Goal: Navigation & Orientation: Find specific page/section

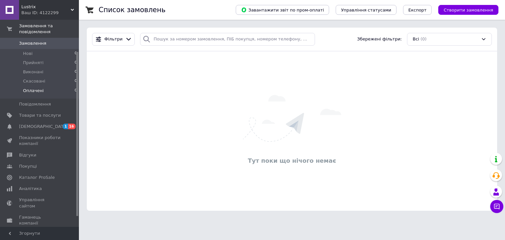
scroll to position [53, 0]
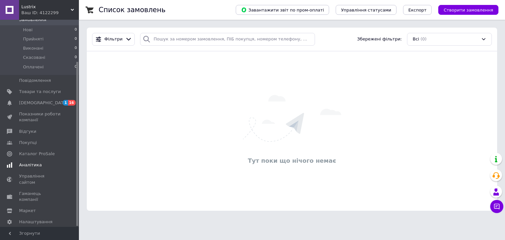
click at [36, 162] on span "Аналітика" at bounding box center [30, 165] width 23 height 6
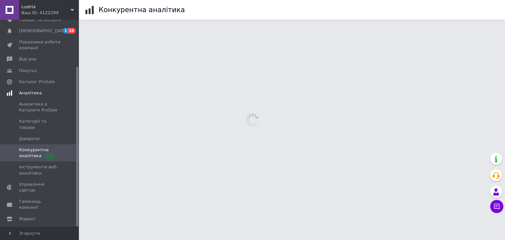
scroll to position [60, 0]
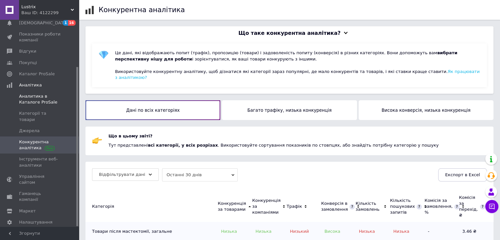
click at [35, 101] on span "Аналитика в Каталоге ProSale" at bounding box center [40, 99] width 42 height 12
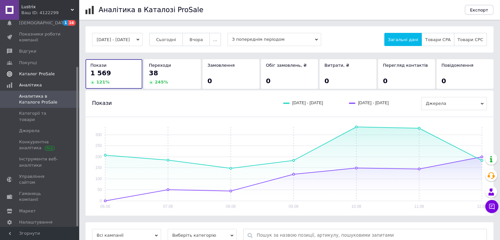
click at [33, 72] on span "Каталог ProSale" at bounding box center [36, 74] width 35 height 6
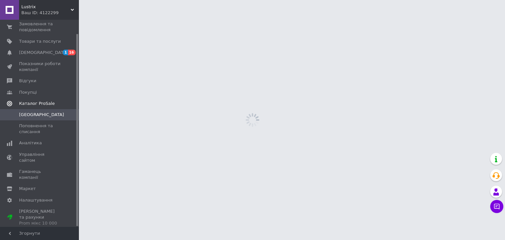
scroll to position [15, 0]
